Goal: Register for event/course

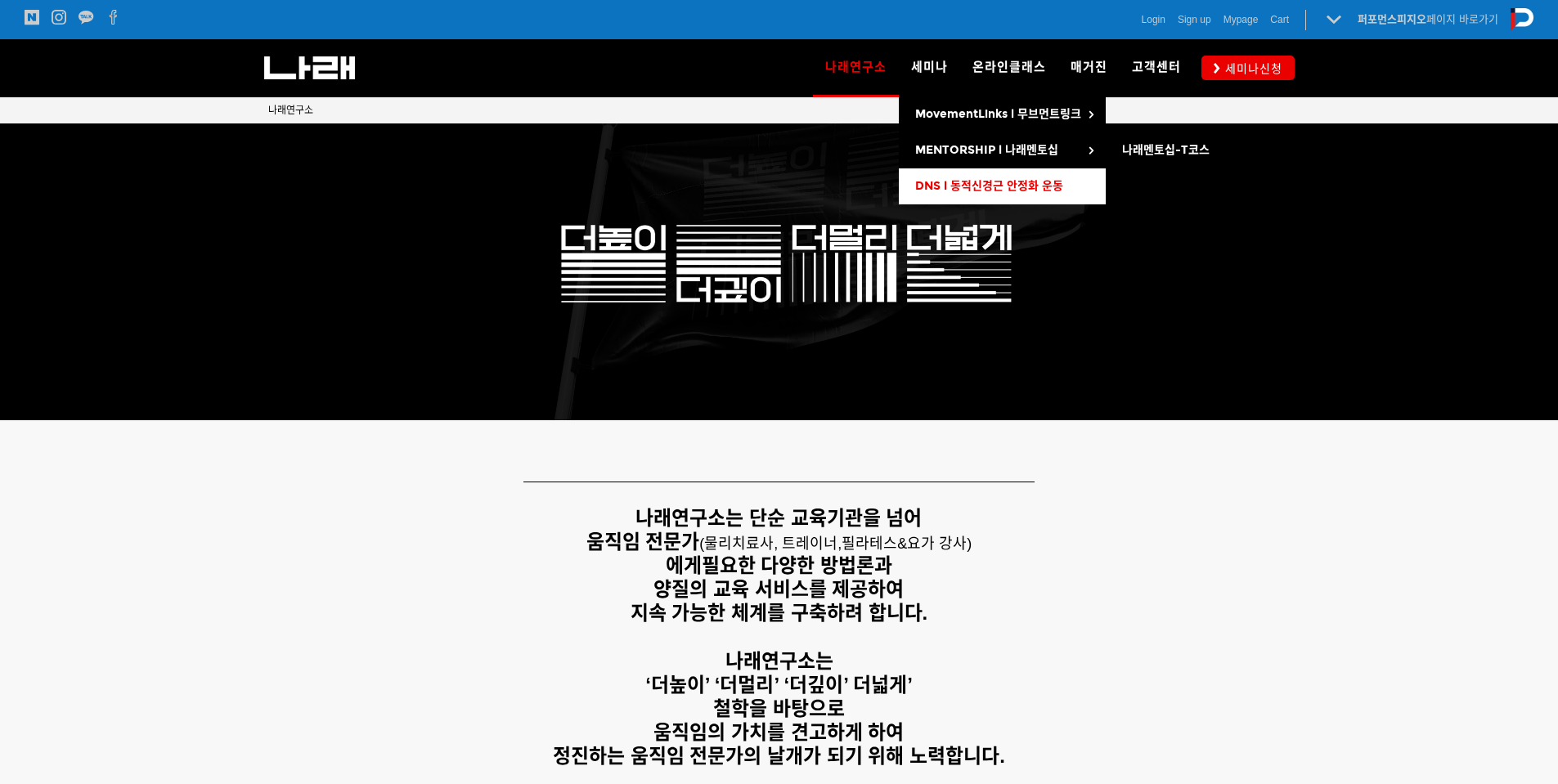
click at [960, 188] on span "DNS l 동적신경근 안정화 운동" at bounding box center [989, 186] width 148 height 14
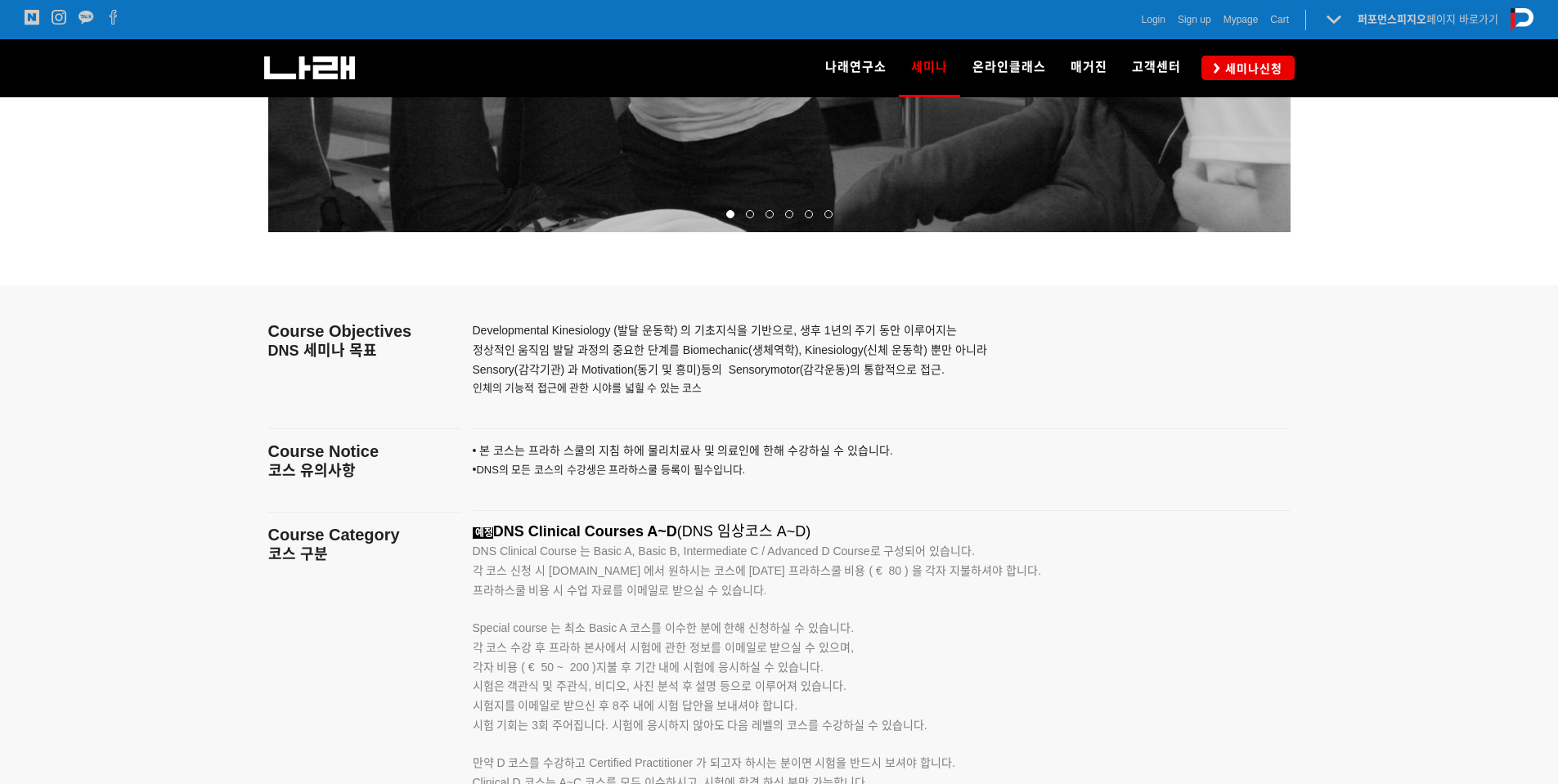
scroll to position [2452, 0]
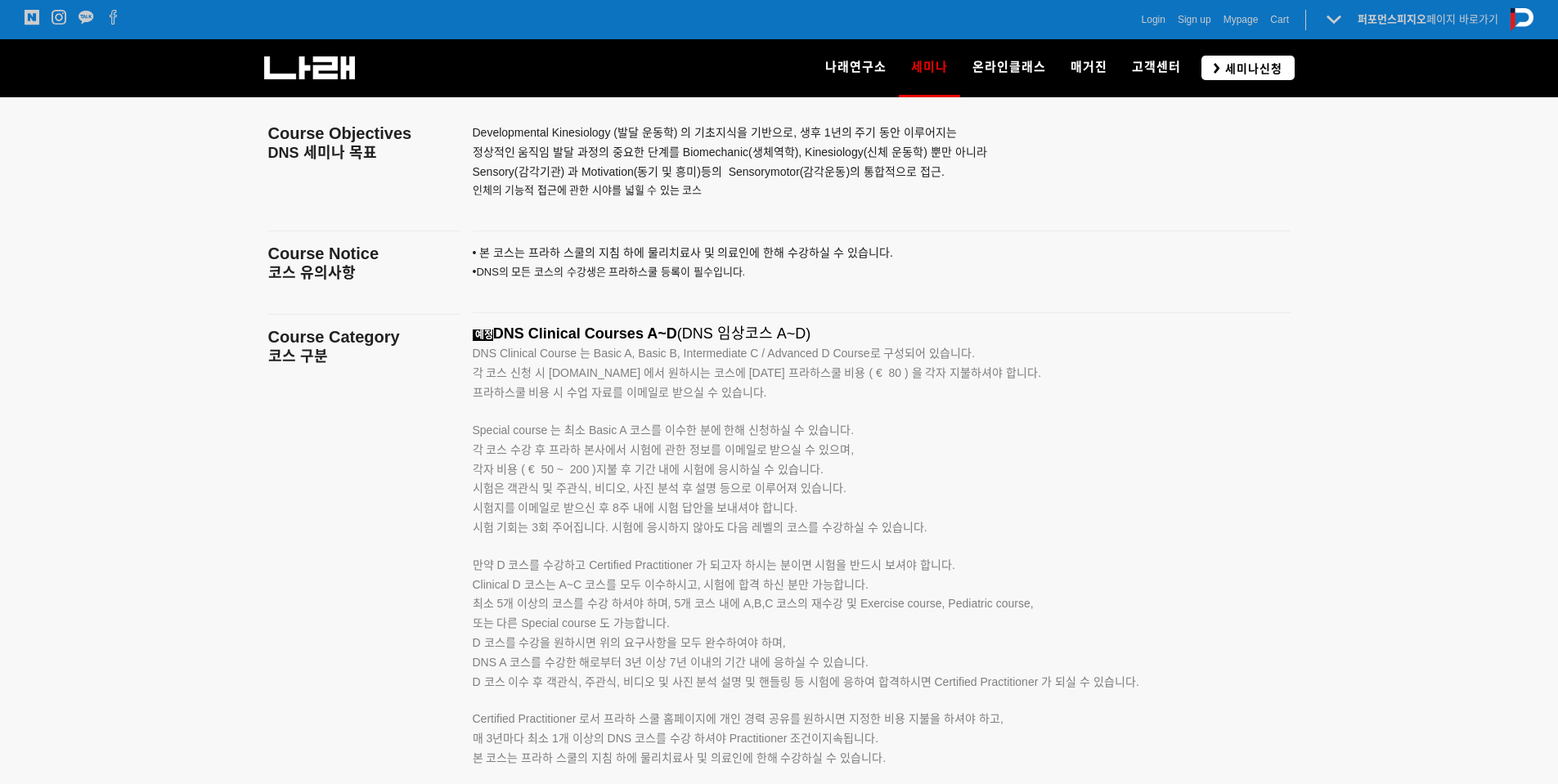
click at [1233, 65] on span "세미나신청" at bounding box center [1251, 68] width 63 height 16
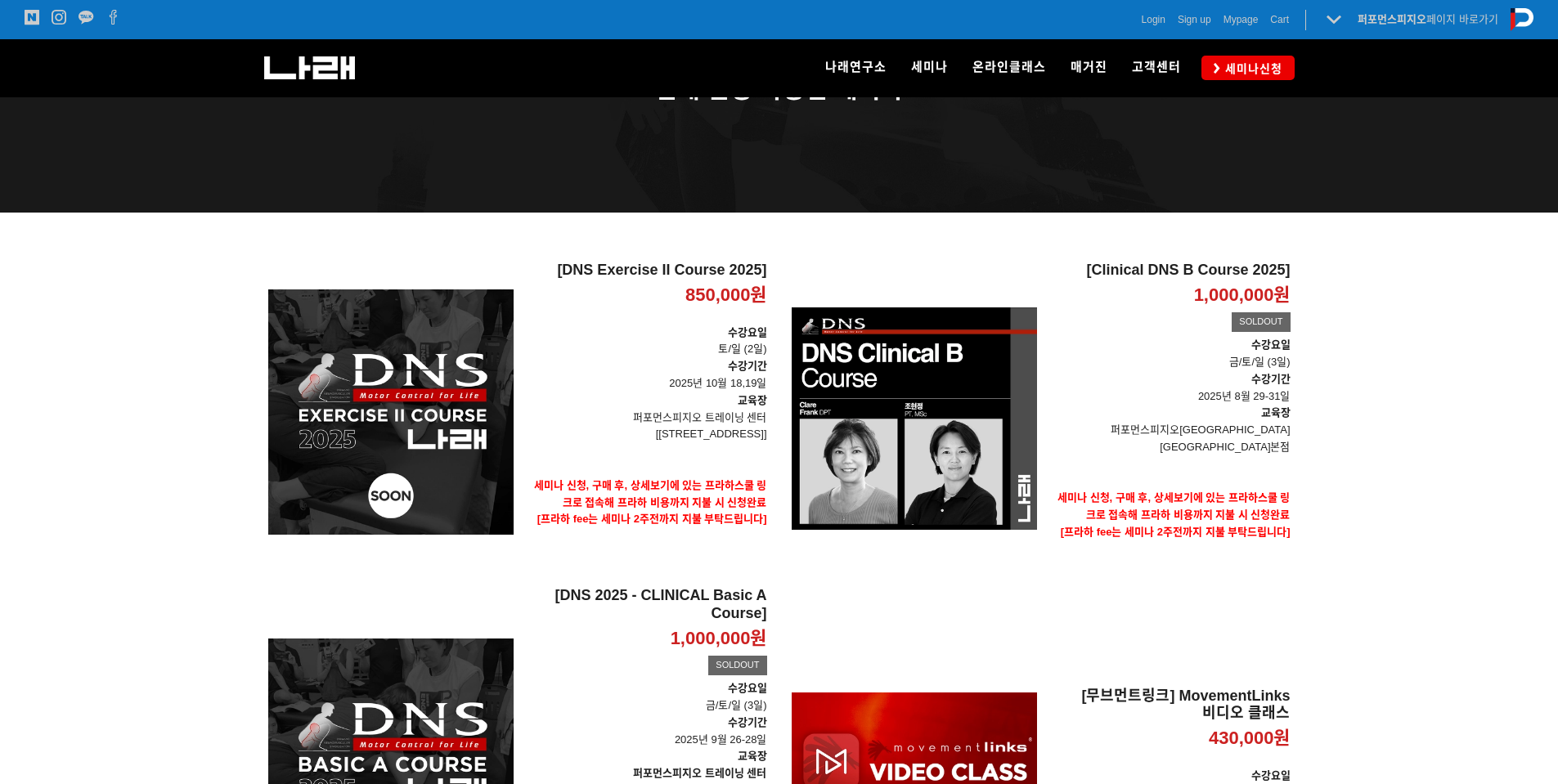
scroll to position [81, 0]
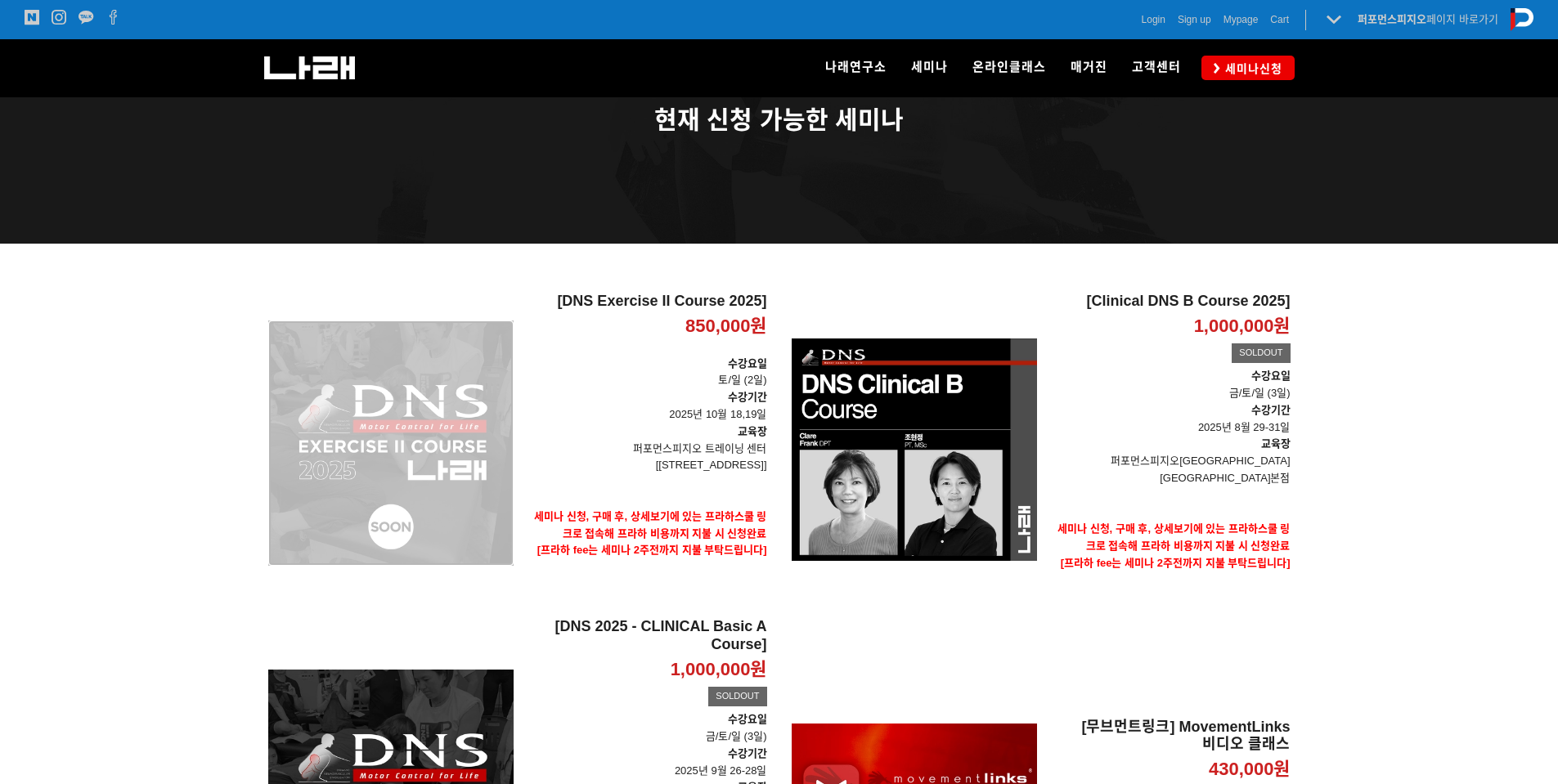
click at [434, 415] on div "[DNS Exercise II Course 2025] 850,000원 TIME SALE" at bounding box center [390, 443] width 245 height 301
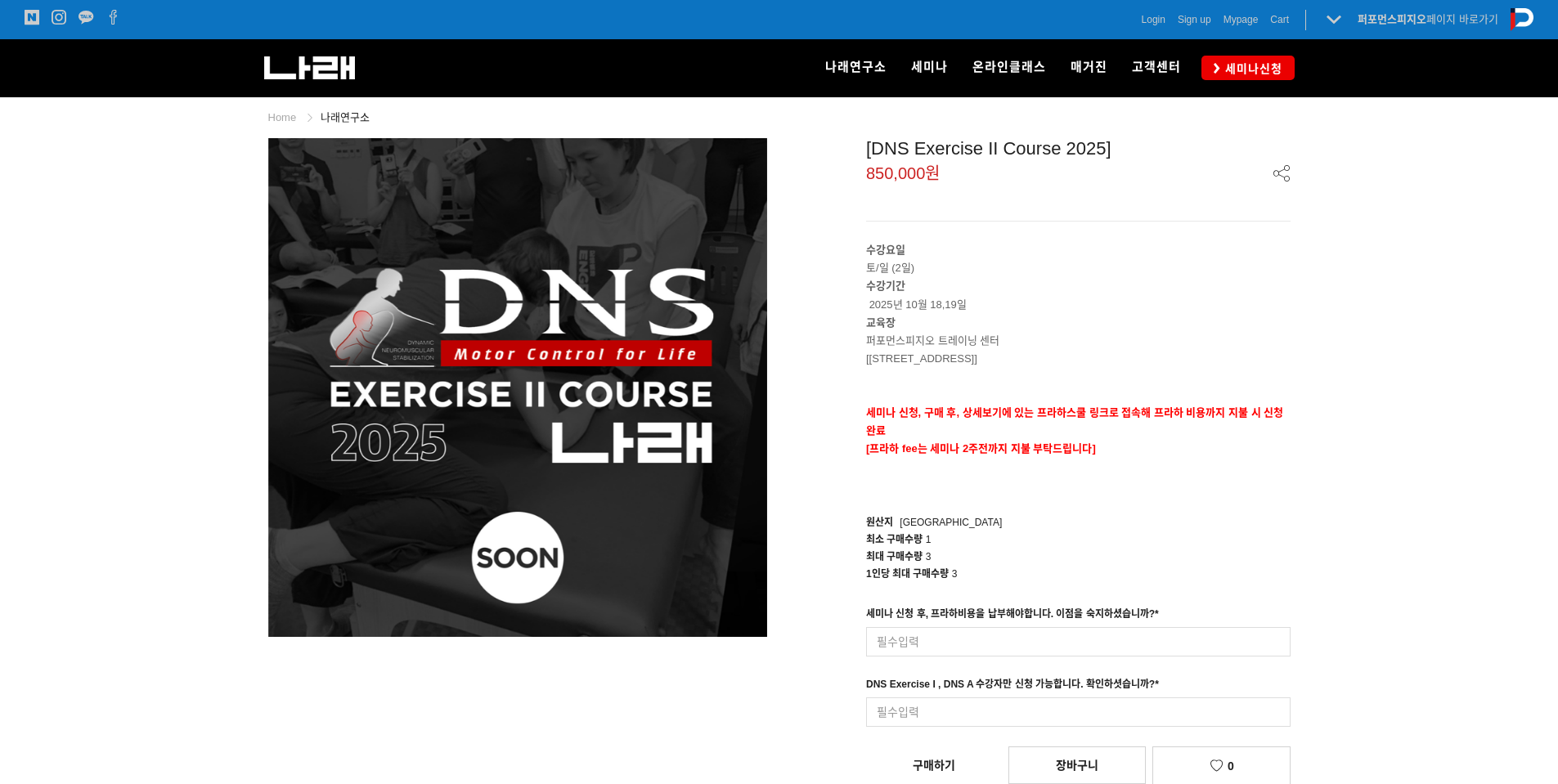
click at [432, 415] on img at bounding box center [517, 387] width 498 height 498
